Goal: Navigation & Orientation: Find specific page/section

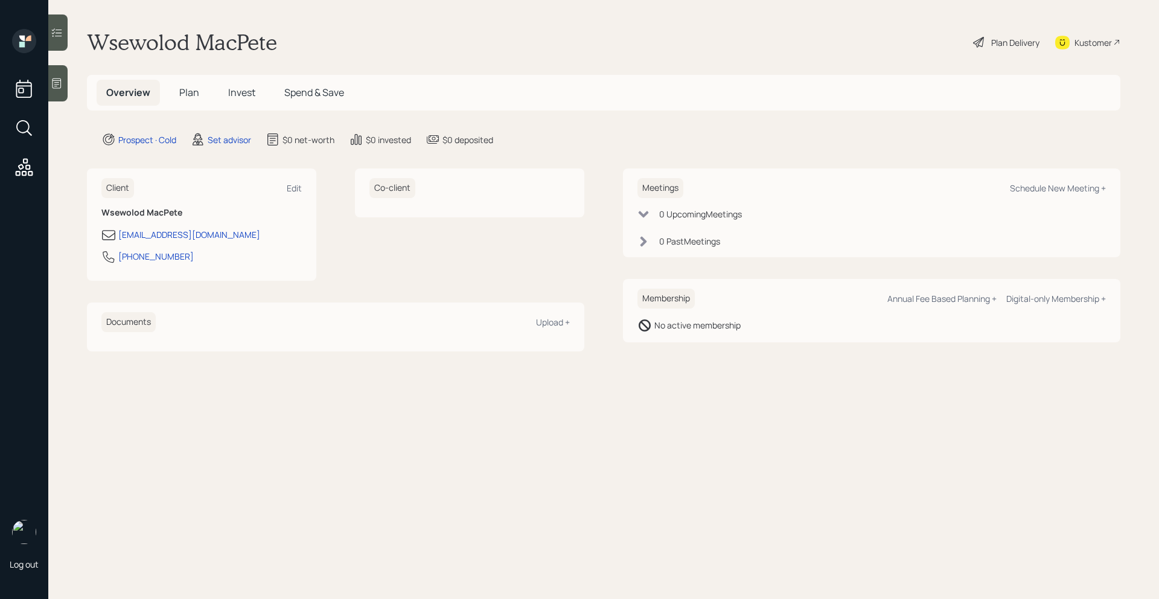
click at [57, 86] on icon at bounding box center [57, 83] width 9 height 10
